Goal: Check status: Check status

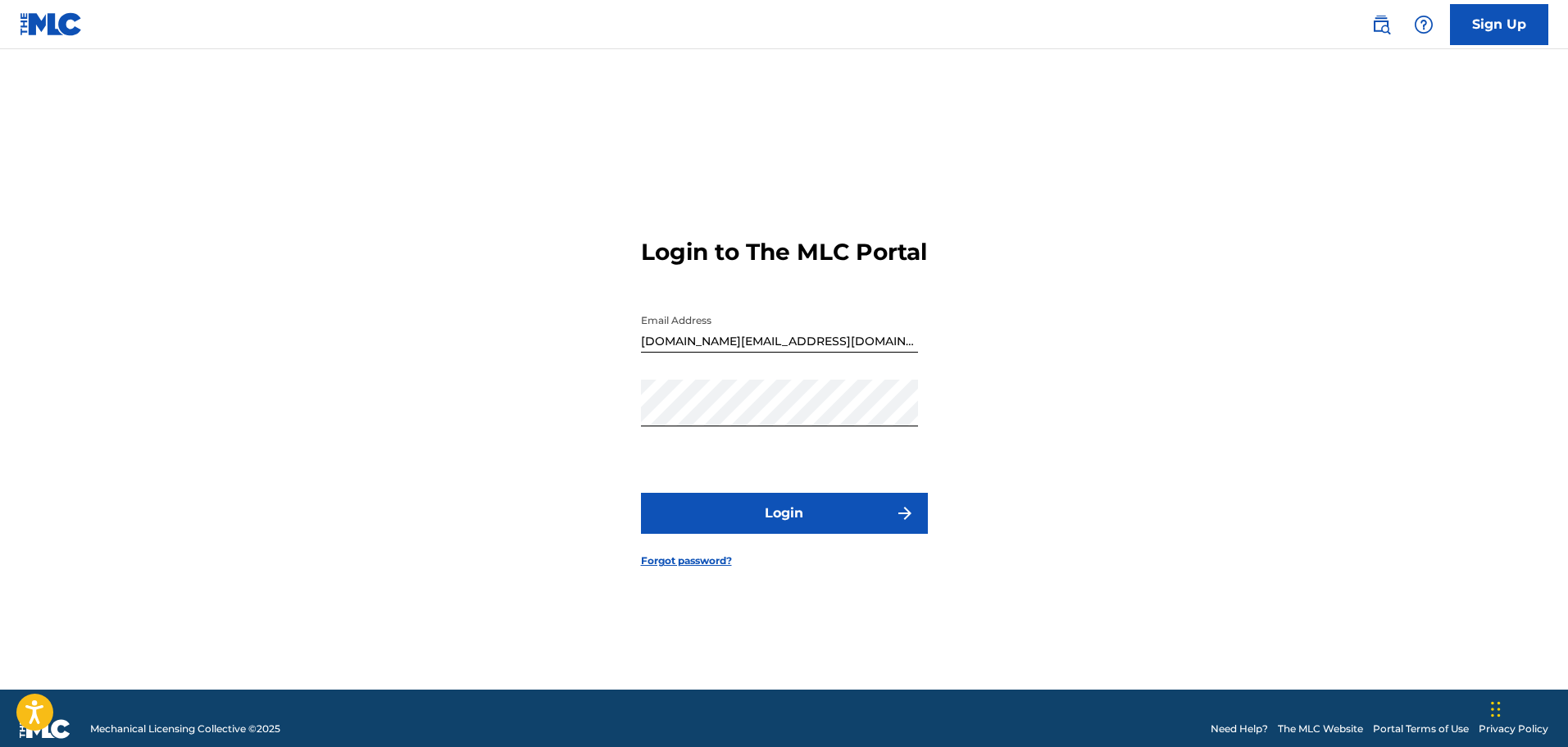
click at [760, 515] on button "Login" at bounding box center [785, 513] width 287 height 41
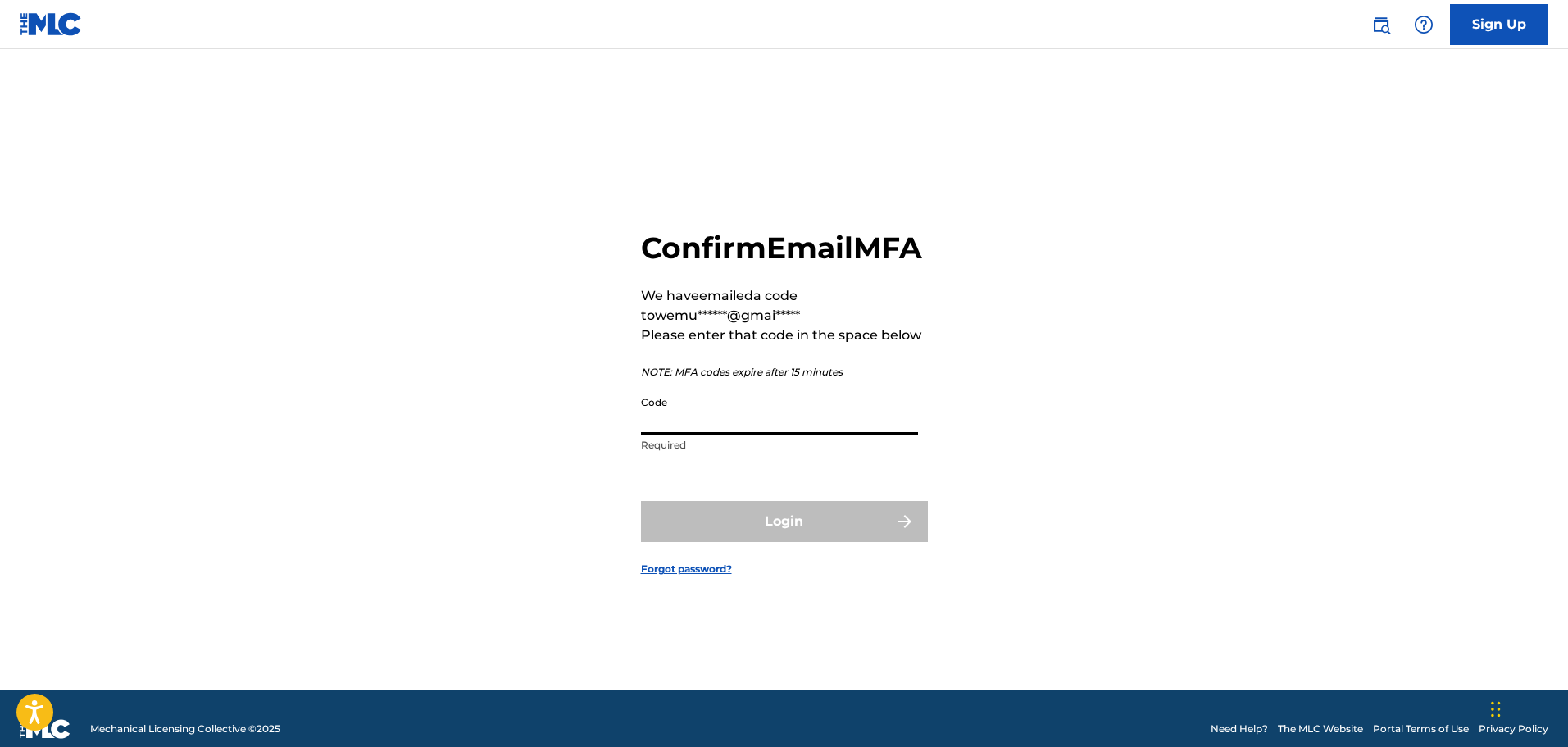
click at [755, 435] on input "Code" at bounding box center [780, 411] width 277 height 47
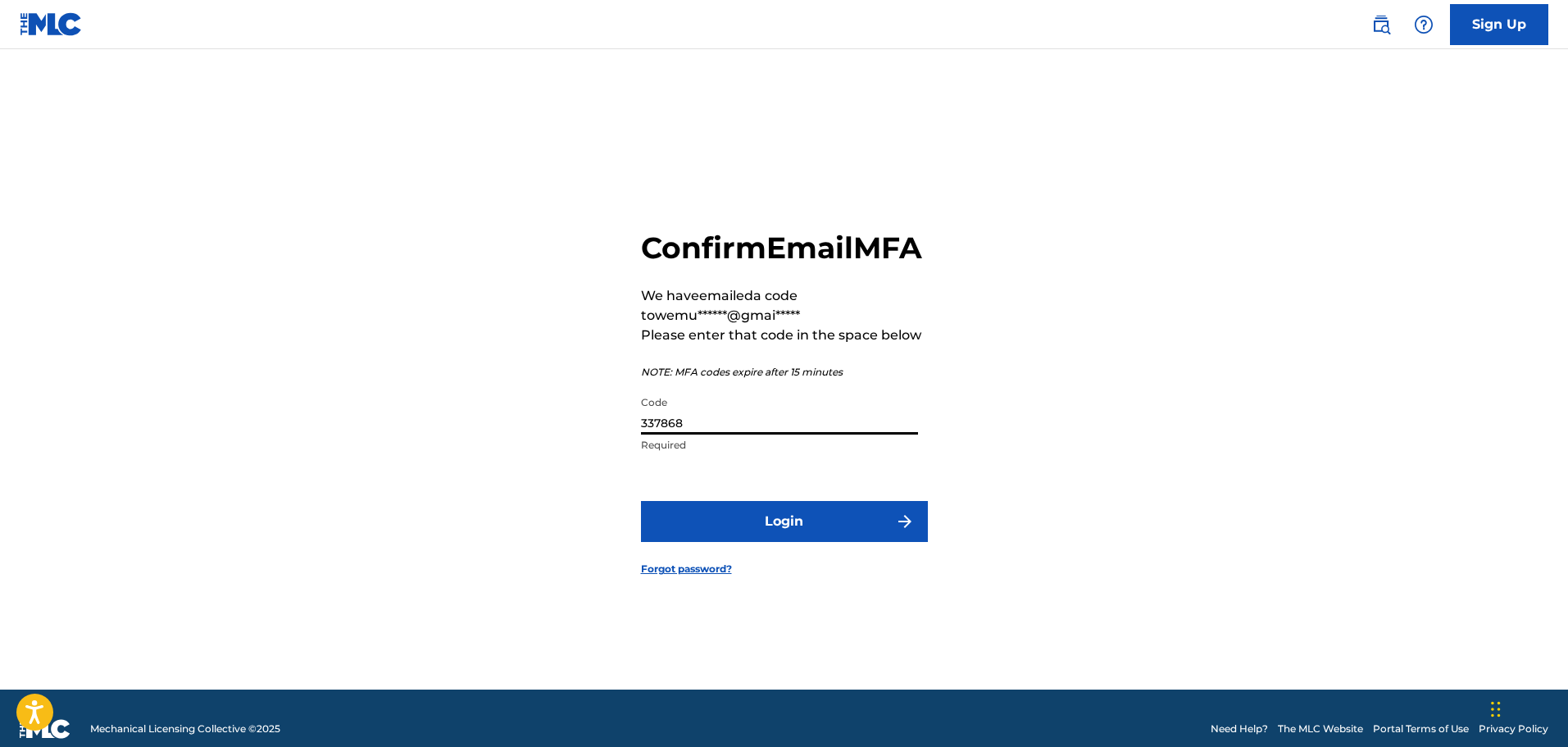
type input "337868"
click at [781, 541] on button "Login" at bounding box center [785, 521] width 287 height 41
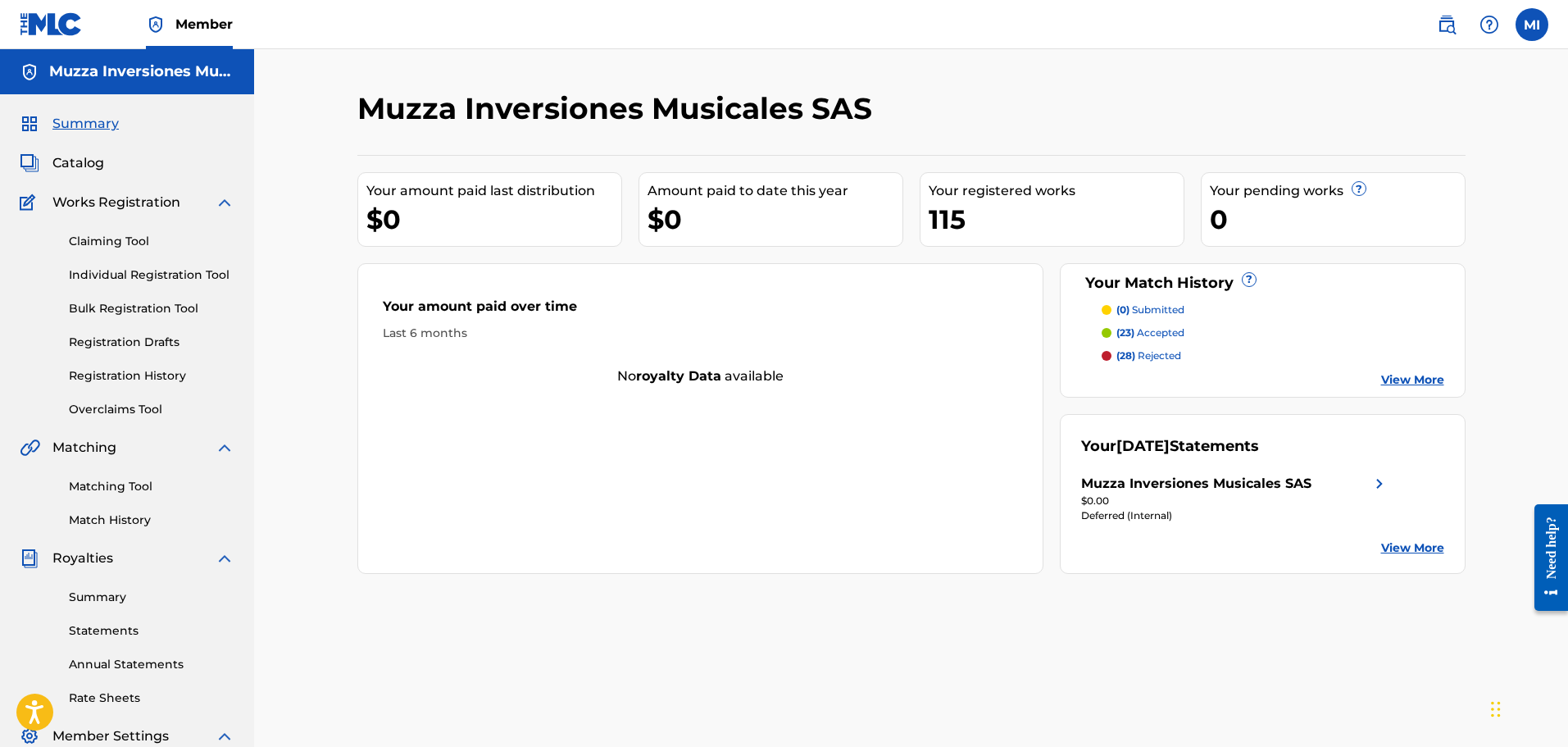
click at [139, 374] on link "Registration History" at bounding box center [151, 375] width 165 height 18
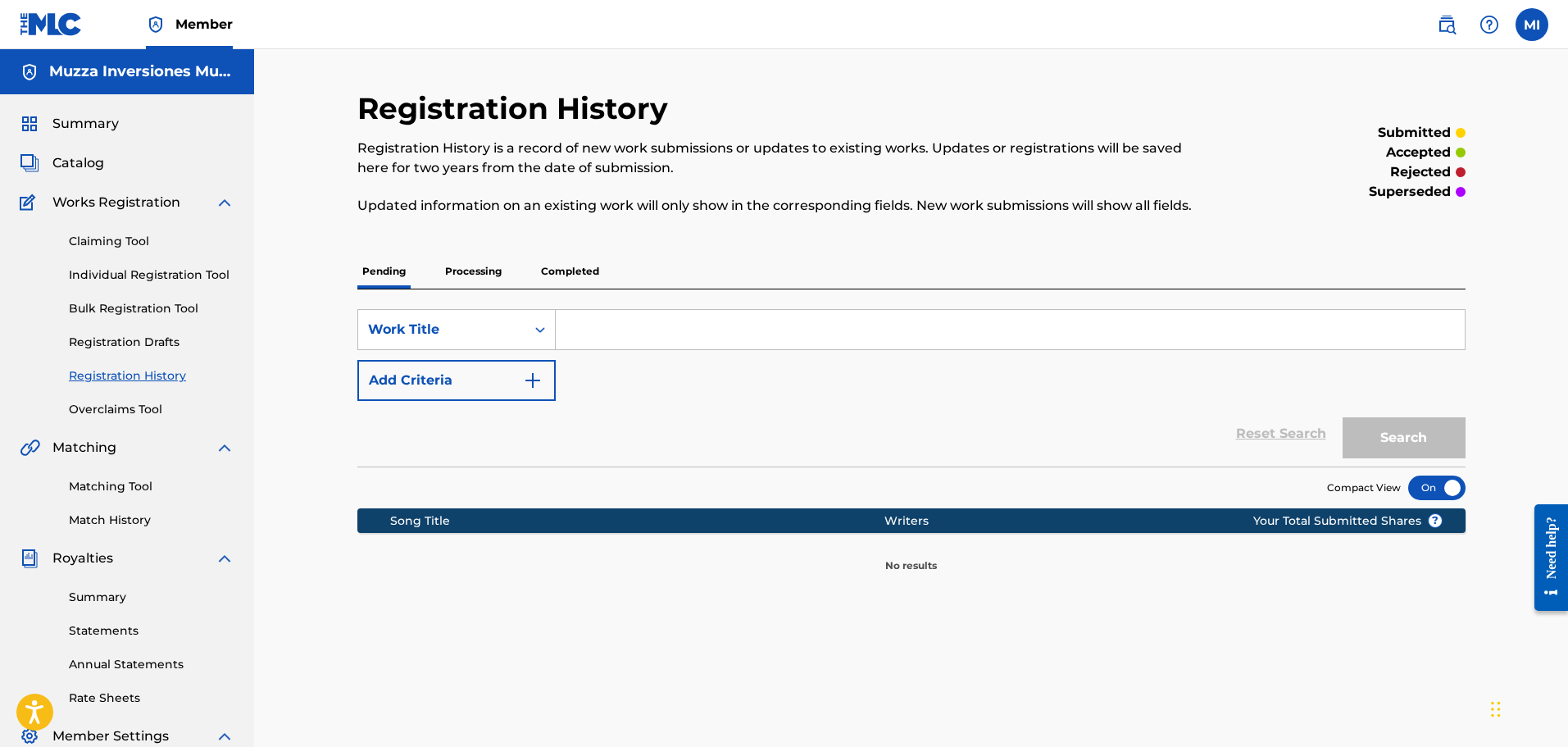
click at [438, 273] on div "Pending Processing Completed" at bounding box center [912, 271] width 1108 height 34
click at [447, 271] on p "Processing" at bounding box center [473, 271] width 66 height 34
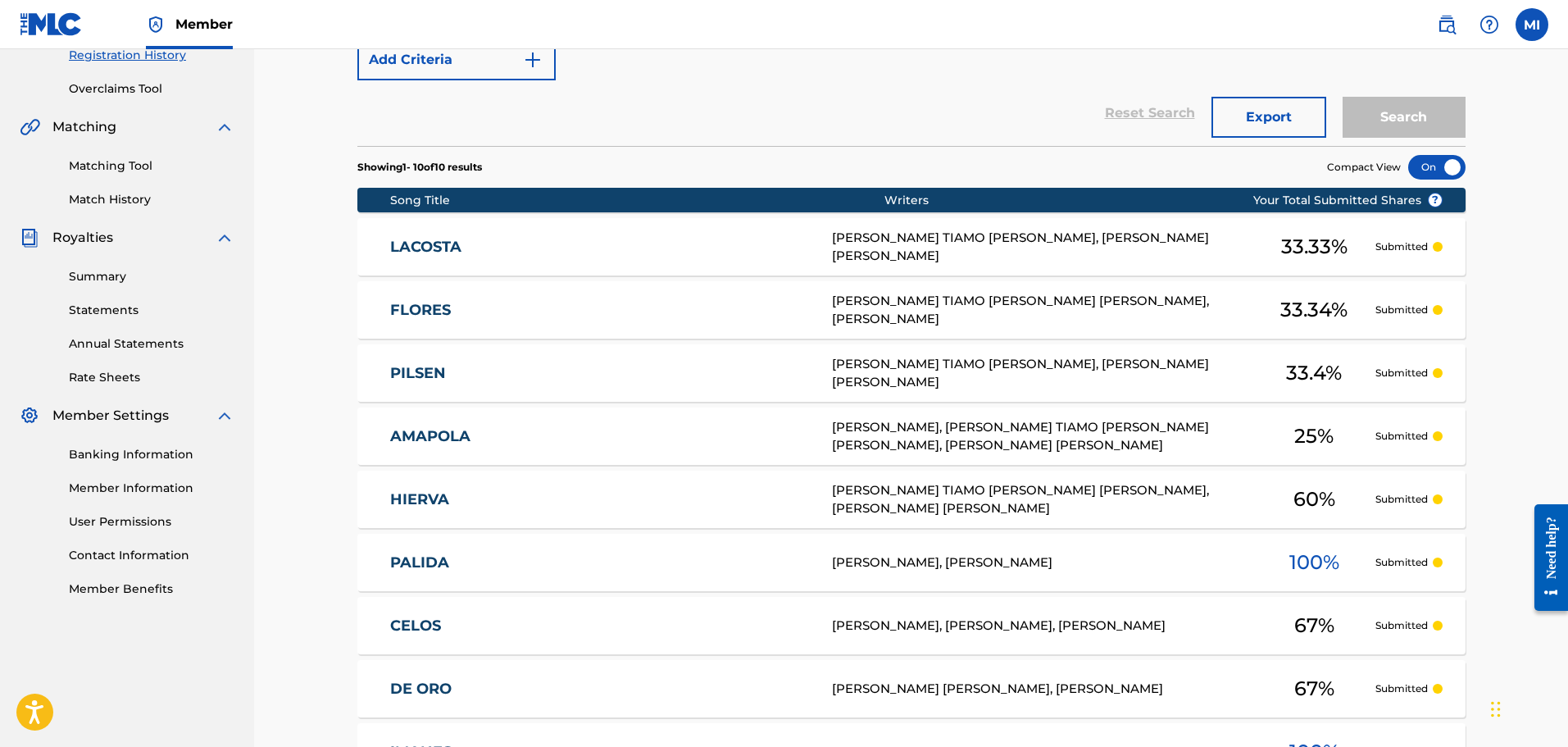
scroll to position [492, 0]
